Goal: Information Seeking & Learning: Find specific fact

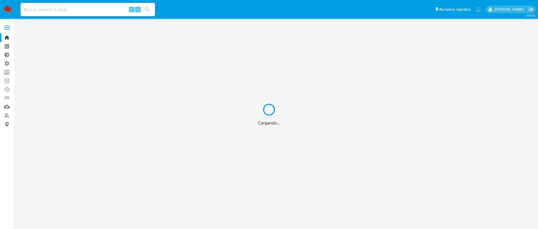
drag, startPoint x: 0, startPoint y: 0, endPoint x: 64, endPoint y: 8, distance: 64.1
click at [64, 8] on div "Cargando..." at bounding box center [269, 114] width 538 height 229
click at [61, 9] on div "Cargando..." at bounding box center [269, 114] width 538 height 229
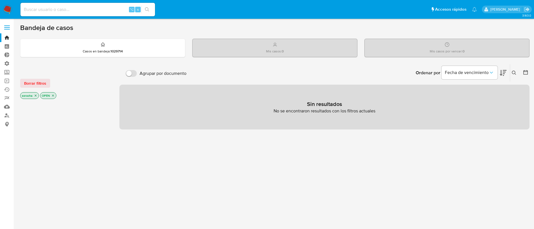
click at [61, 10] on input at bounding box center [87, 9] width 135 height 7
paste input "237540089"
type input "237540089"
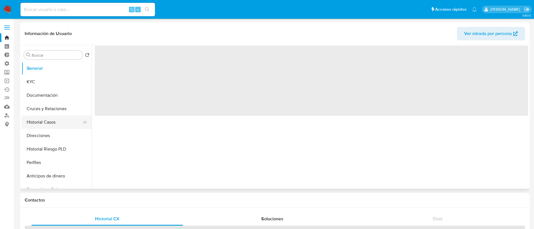
click at [59, 122] on button "Historial Casos" at bounding box center [55, 121] width 66 height 13
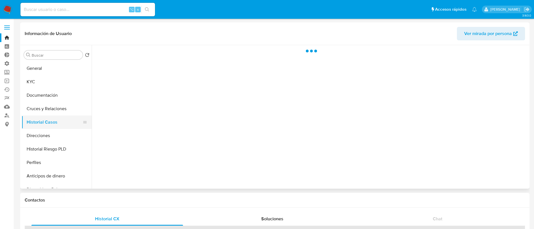
select select "10"
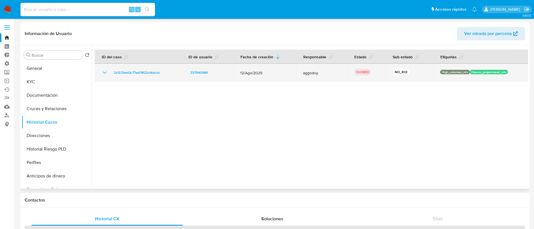
click at [106, 74] on icon "Mostrar/Ocultar" at bounding box center [104, 72] width 7 height 7
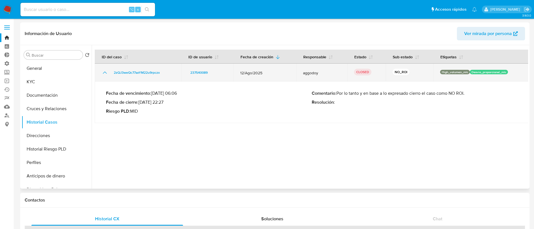
click at [106, 74] on icon "Mostrar/Ocultar" at bounding box center [104, 72] width 7 height 7
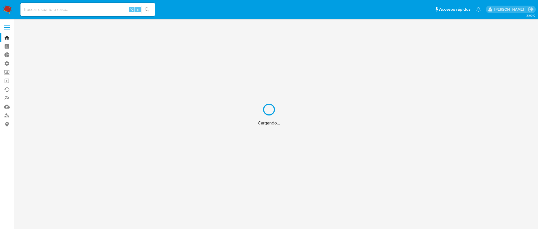
click at [37, 12] on div "Cargando..." at bounding box center [269, 114] width 538 height 229
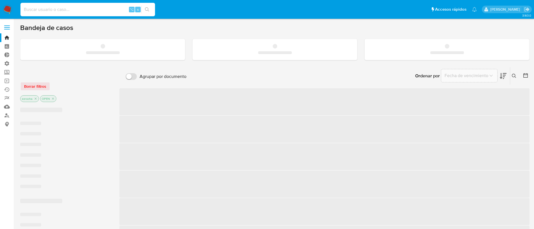
click at [37, 10] on input at bounding box center [87, 9] width 135 height 7
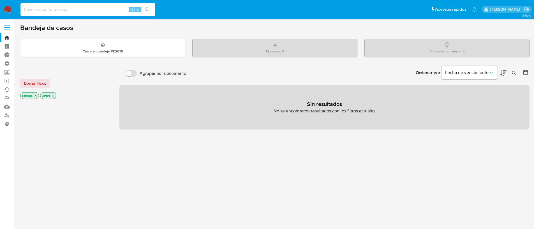
paste input "TNZ2H2CQT0TnXdG5qUcpFGzw"
type input "TNZ2H2CQT0TnXdG5qUcpFGzw"
click at [149, 11] on button "search-icon" at bounding box center [146, 10] width 11 height 8
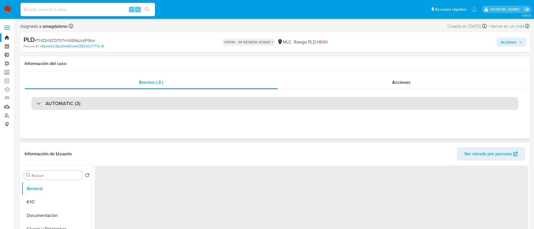
click at [100, 104] on div "AUTOMATIC (3)" at bounding box center [274, 103] width 487 height 13
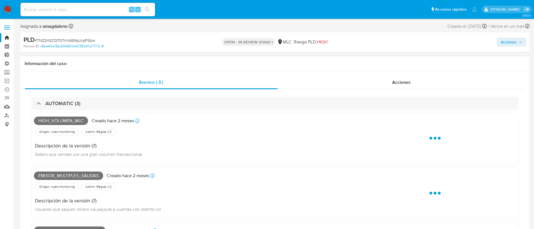
select select "10"
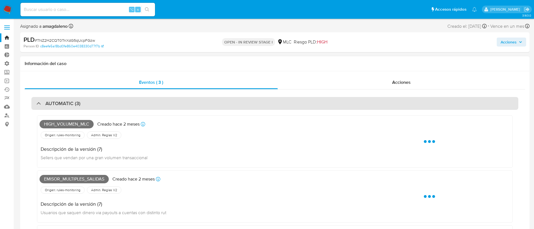
click at [96, 104] on div "AUTOMATIC (3)" at bounding box center [274, 103] width 487 height 13
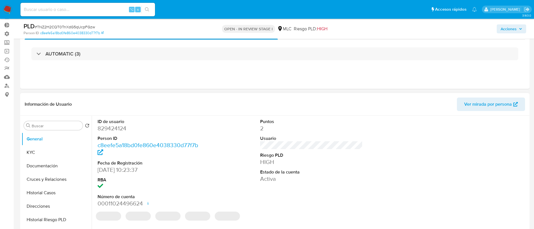
scroll to position [58, 0]
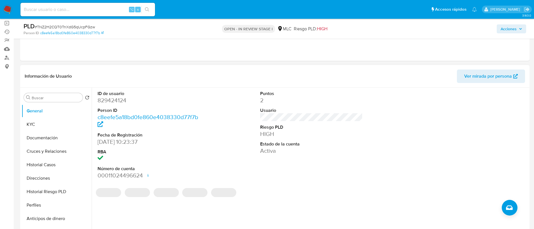
click at [110, 103] on dd "829424124" at bounding box center [149, 100] width 103 height 8
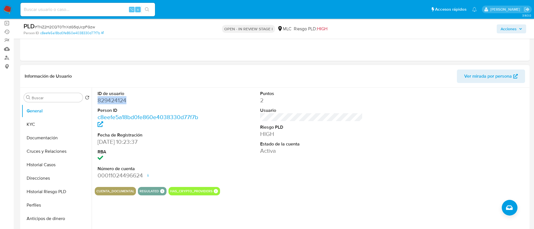
click at [110, 103] on dd "829424124" at bounding box center [149, 100] width 103 height 8
copy dd "829424124"
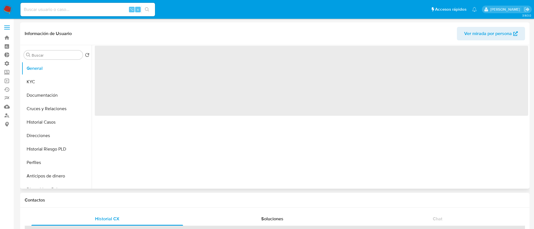
select select "10"
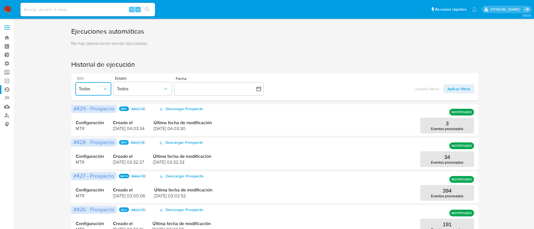
click at [102, 90] on icon "button" at bounding box center [105, 89] width 6 height 6
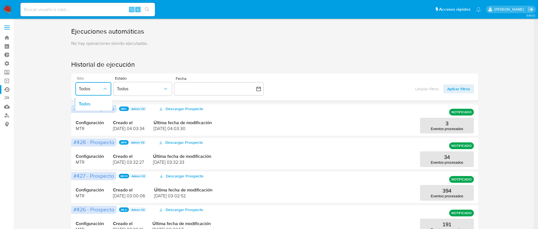
click at [101, 85] on button "Todos" at bounding box center [93, 88] width 36 height 13
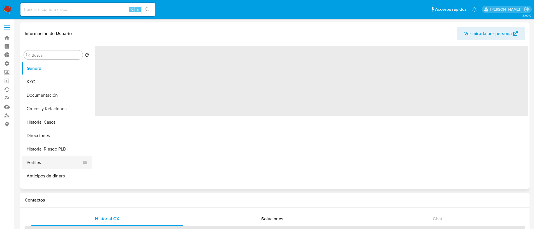
select select "10"
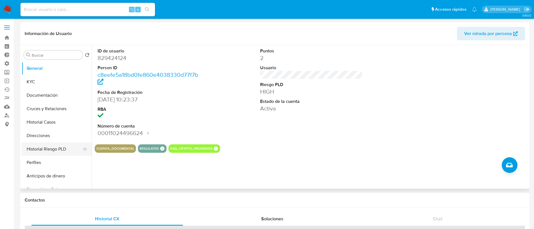
click at [56, 147] on button "Historial Riesgo PLD" at bounding box center [55, 148] width 66 height 13
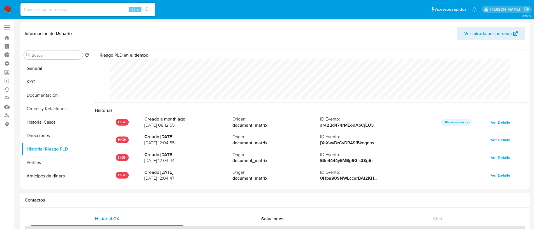
scroll to position [42, 422]
click at [54, 121] on button "Historial Casos" at bounding box center [55, 121] width 66 height 13
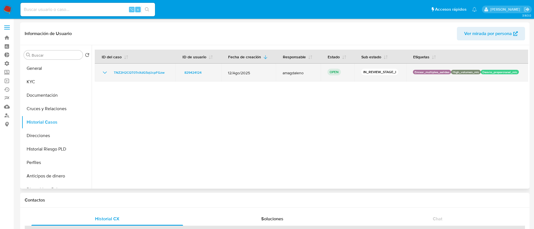
click at [103, 70] on icon "Mostrar/Ocultar" at bounding box center [104, 72] width 7 height 7
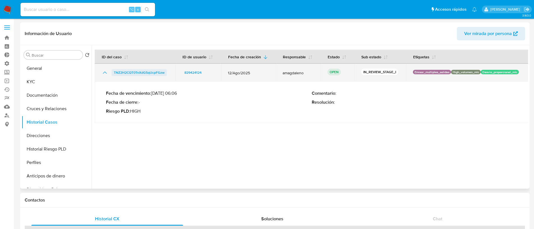
click at [141, 72] on span "TNZ2H2CQT0TnXdG5qUcpFGzw" at bounding box center [139, 72] width 51 height 7
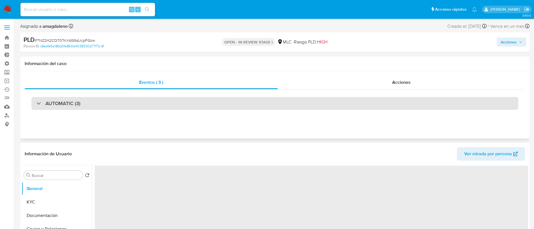
click at [156, 103] on div "AUTOMATIC (3)" at bounding box center [274, 103] width 487 height 13
select select "10"
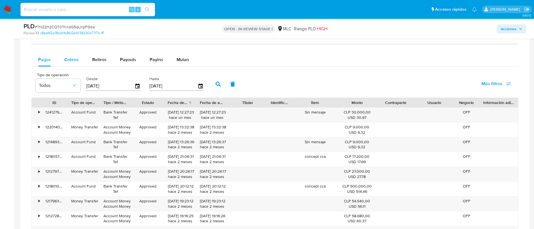
scroll to position [713, 0]
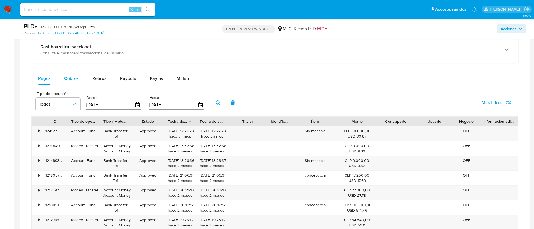
click at [72, 78] on span "Cobros" at bounding box center [71, 78] width 15 height 6
select select "10"
drag, startPoint x: 382, startPoint y: 119, endPoint x: 390, endPoint y: 119, distance: 8.1
click at [390, 119] on div "Contraparte" at bounding box center [395, 122] width 31 height 6
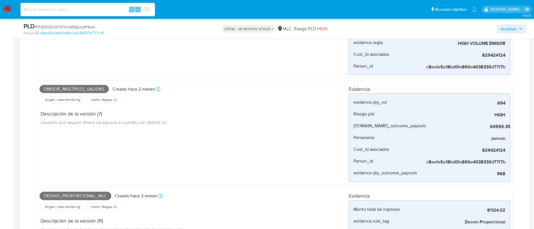
scroll to position [0, 0]
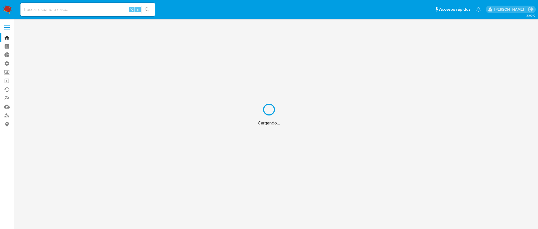
drag, startPoint x: 0, startPoint y: 0, endPoint x: 64, endPoint y: 9, distance: 64.3
click at [64, 9] on div "Cargando..." at bounding box center [269, 114] width 538 height 229
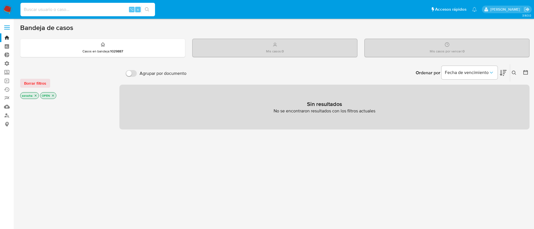
click at [64, 10] on input at bounding box center [87, 9] width 135 height 7
paste input "VB0uamcrh91FdATQw3olkLOn"
type input "VB0uamcrh91FdATQw3olkLOn"
click at [147, 9] on icon "search-icon" at bounding box center [147, 9] width 4 height 4
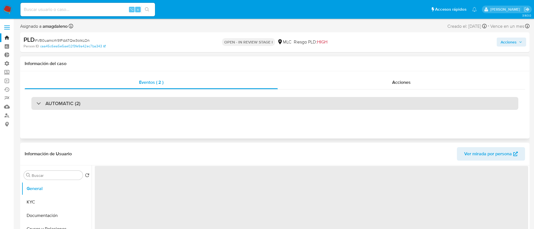
select select "10"
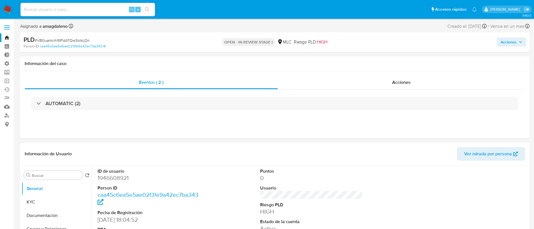
click at [42, 10] on input at bounding box center [87, 9] width 135 height 7
paste input "lSdSRGK1L78PTOyWcsyKwscX"
type input "lSdSRGK1L78PTOyWcsyKwscX"
click at [148, 9] on icon "search-icon" at bounding box center [147, 9] width 4 height 4
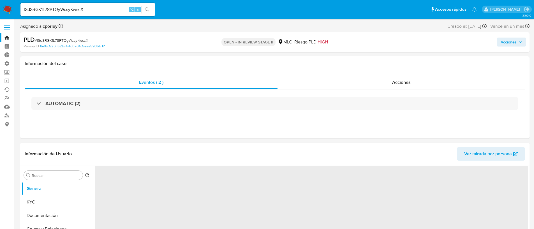
select select "10"
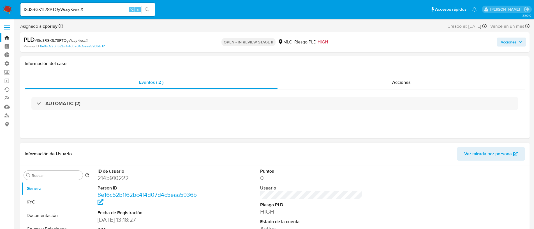
click at [123, 176] on dd "2145910222" at bounding box center [149, 178] width 103 height 8
copy dd "2145910222"
click at [89, 6] on input "lSdSRGK1L78PTOyWcsyKwscX" at bounding box center [87, 9] width 135 height 7
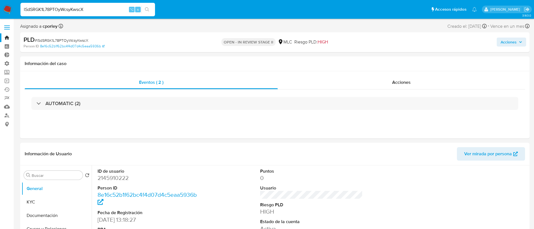
paste input "bLjEbGiYKpZr5Nf9Je6f1Fmt"
type input "bLjEbGiYKpZr5Nf9Je6f1Fmt"
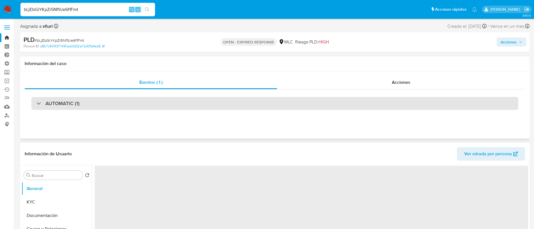
click at [73, 99] on div "AUTOMATIC (1)" at bounding box center [274, 103] width 487 height 13
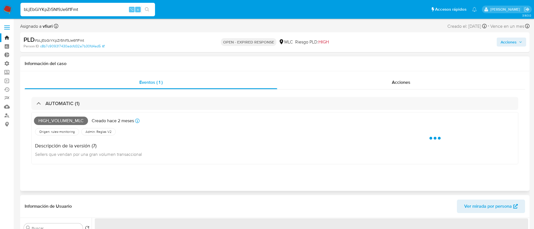
select select "10"
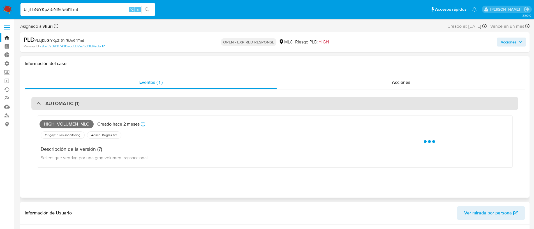
click at [95, 106] on div "AUTOMATIC (1)" at bounding box center [274, 103] width 487 height 13
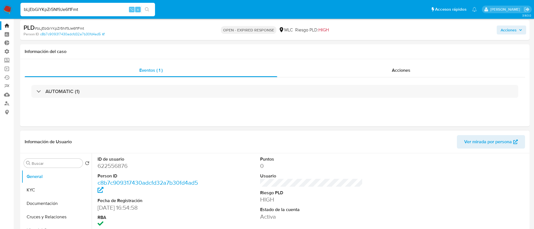
scroll to position [13, 0]
click at [95, 6] on input "bLjEbGiYKpZr5Nf9Je6f1Fmt" at bounding box center [87, 9] width 135 height 7
paste input "WY7qQGWpyvSAlGpKcp9MWeWk"
type input "WY7qQGWpyvSAlGpKcp9MWeWk"
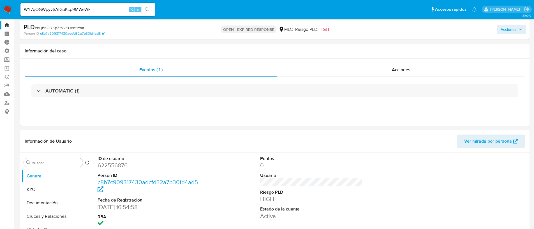
click at [150, 6] on button "search-icon" at bounding box center [146, 10] width 11 height 8
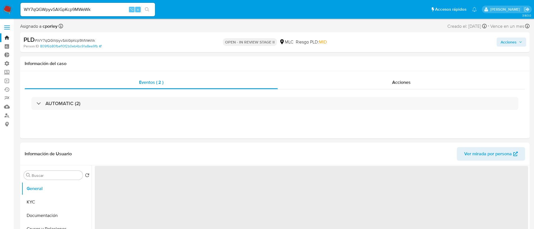
select select "10"
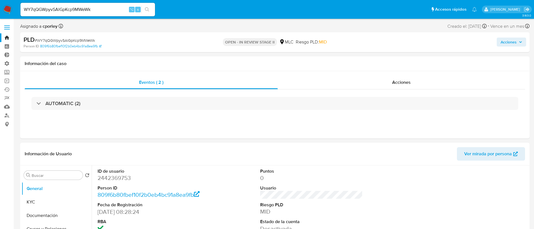
click at [150, 7] on button "search-icon" at bounding box center [146, 10] width 11 height 8
click at [104, 11] on input "WY7qQGWpyvSAlGpKcp9MWeWk" at bounding box center [87, 9] width 135 height 7
click at [110, 178] on dd "2442369753" at bounding box center [149, 178] width 103 height 8
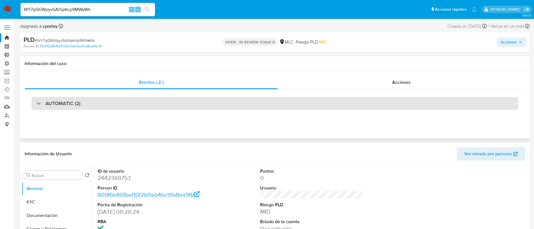
click at [93, 103] on div "AUTOMATIC (2)" at bounding box center [274, 103] width 487 height 13
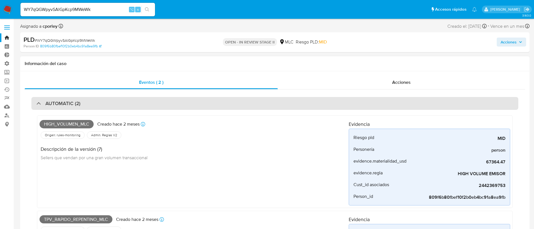
click at [96, 101] on div "AUTOMATIC (2)" at bounding box center [274, 103] width 487 height 13
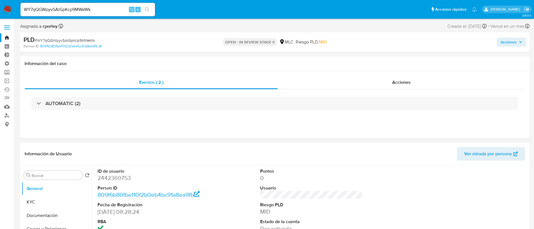
click at [109, 177] on dd "2442369753" at bounding box center [149, 178] width 103 height 8
copy dd "2442369753"
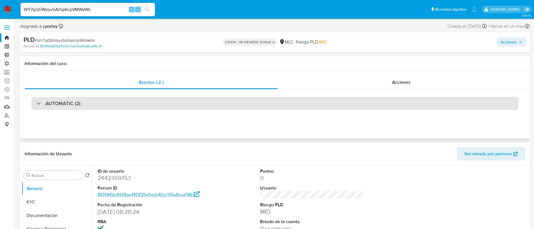
click at [153, 102] on div "AUTOMATIC (2)" at bounding box center [274, 103] width 487 height 13
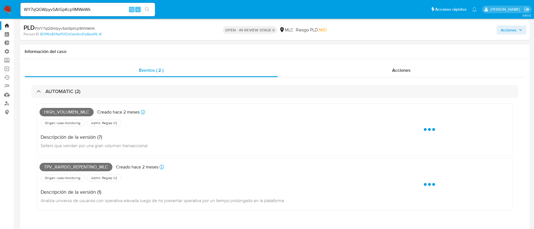
scroll to position [13, 0]
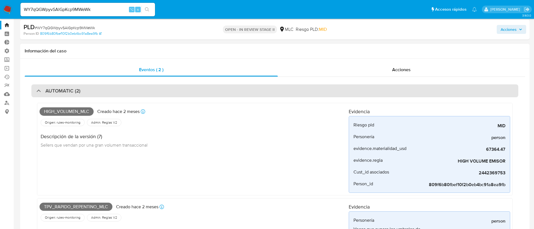
click at [92, 85] on div "AUTOMATIC (2)" at bounding box center [274, 90] width 487 height 13
